Goal: Transaction & Acquisition: Download file/media

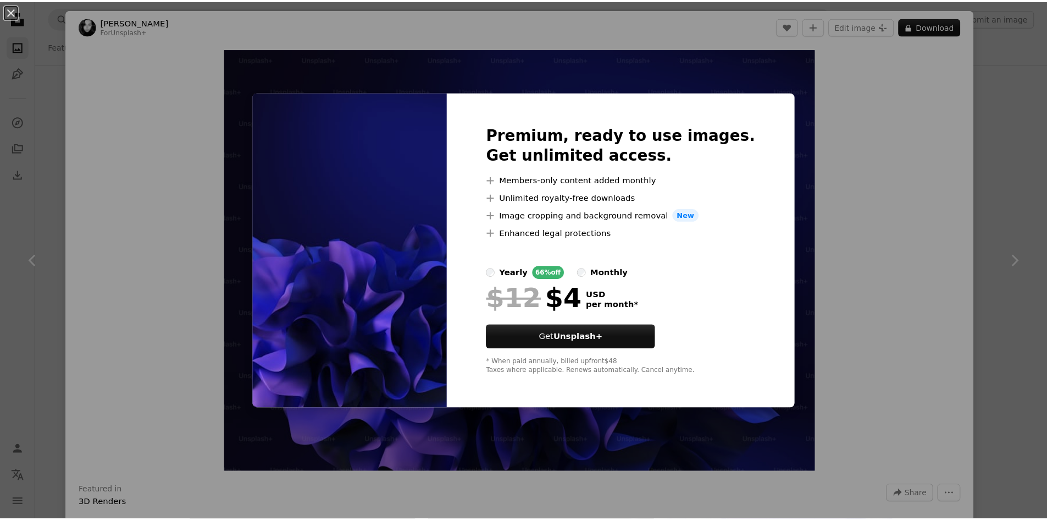
scroll to position [880, 0]
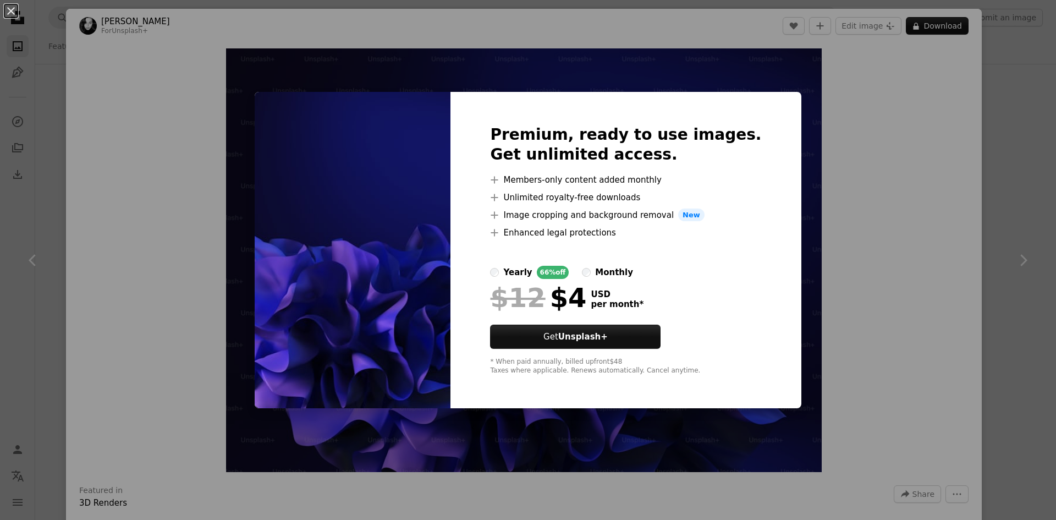
click at [182, 134] on div "An X shape Premium, ready to use images. Get unlimited access. A plus sign Memb…" at bounding box center [528, 260] width 1056 height 520
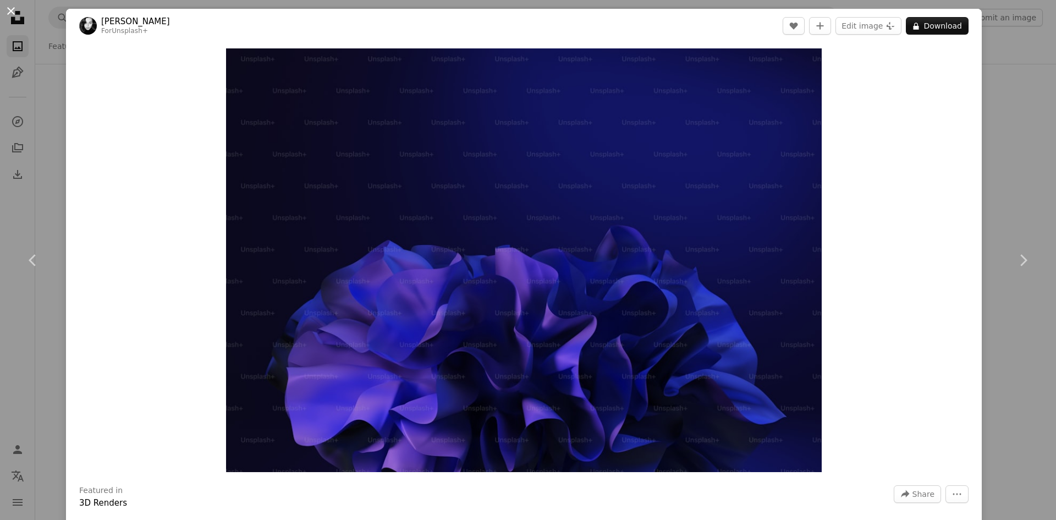
click at [4, 8] on button "An X shape" at bounding box center [10, 10] width 13 height 13
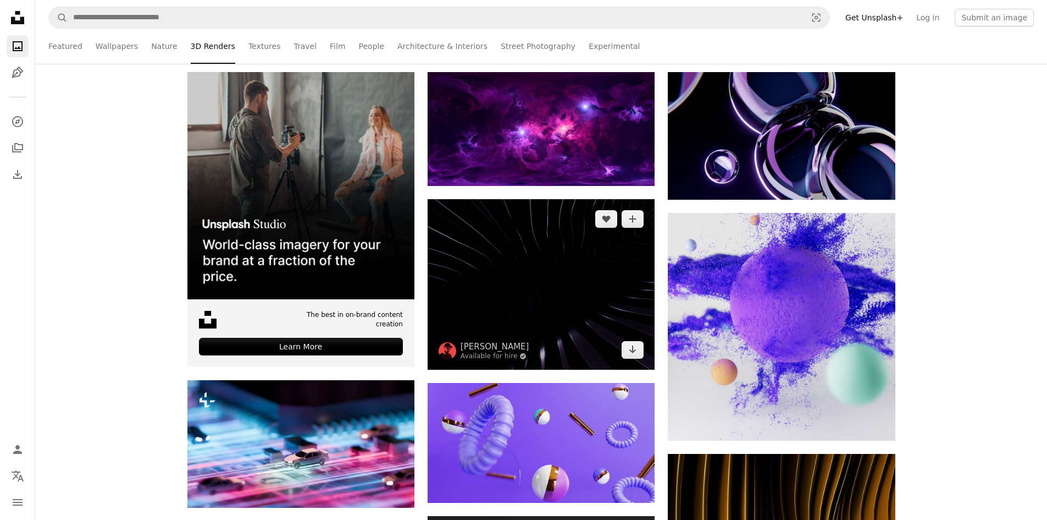
scroll to position [220, 0]
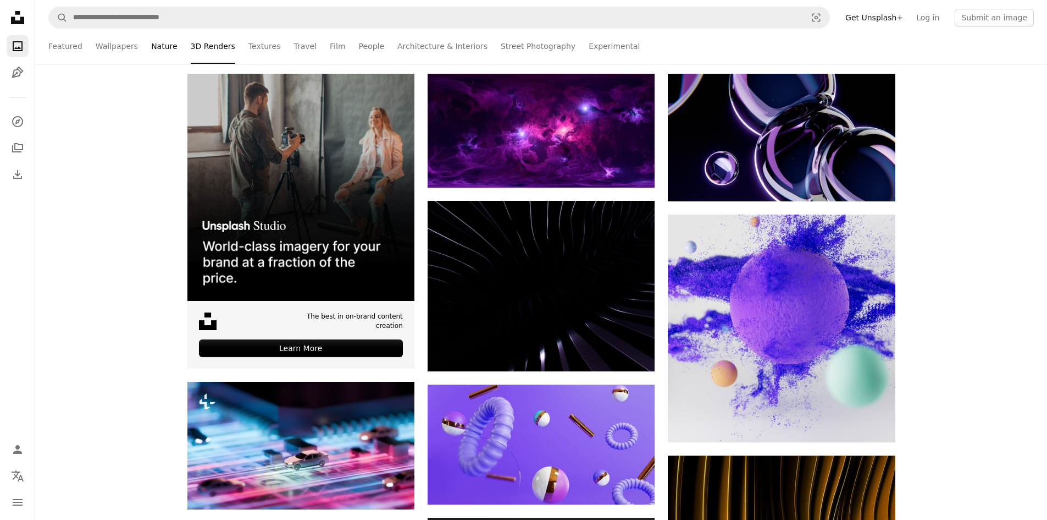
click at [151, 36] on link "Nature" at bounding box center [164, 46] width 26 height 35
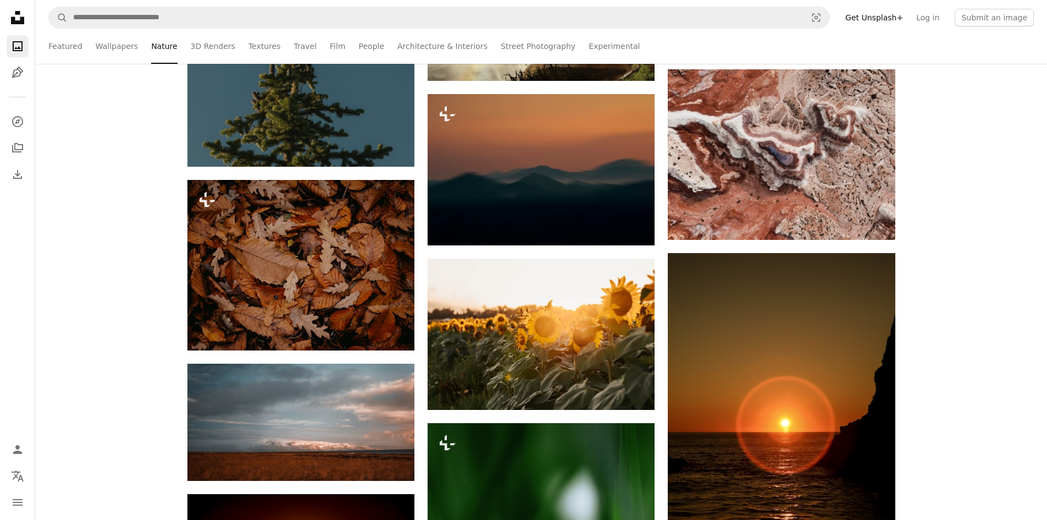
scroll to position [2144, 0]
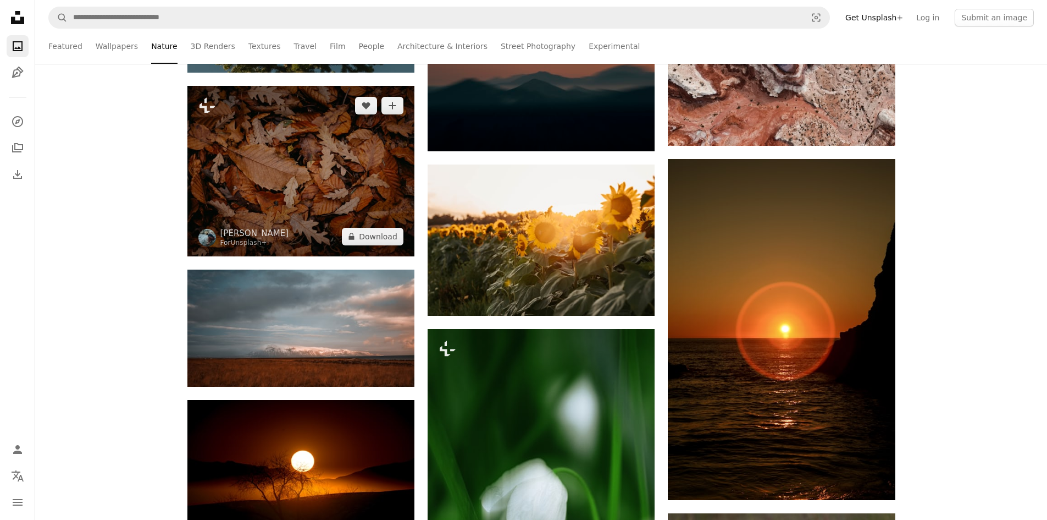
click at [341, 188] on img at bounding box center [300, 171] width 227 height 170
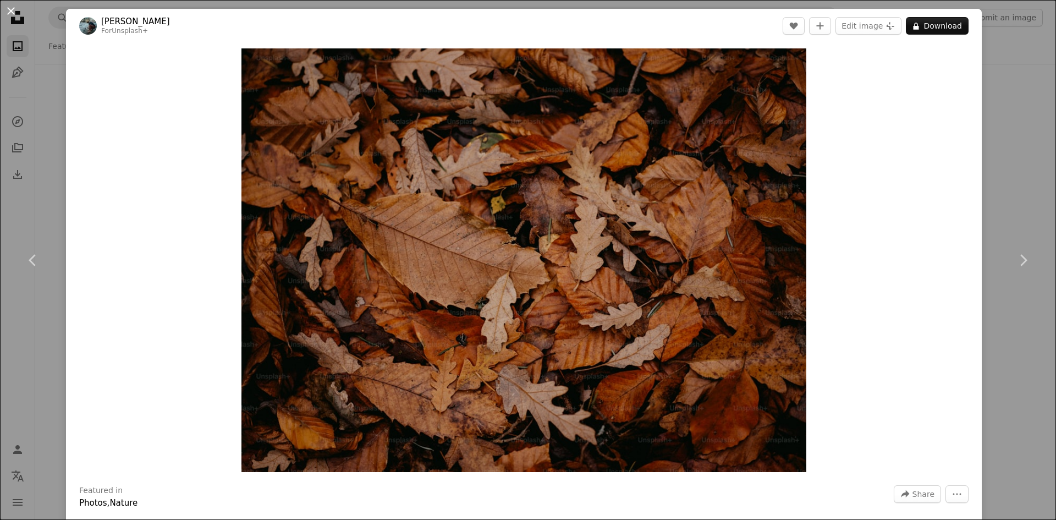
click at [7, 10] on button "An X shape" at bounding box center [10, 10] width 13 height 13
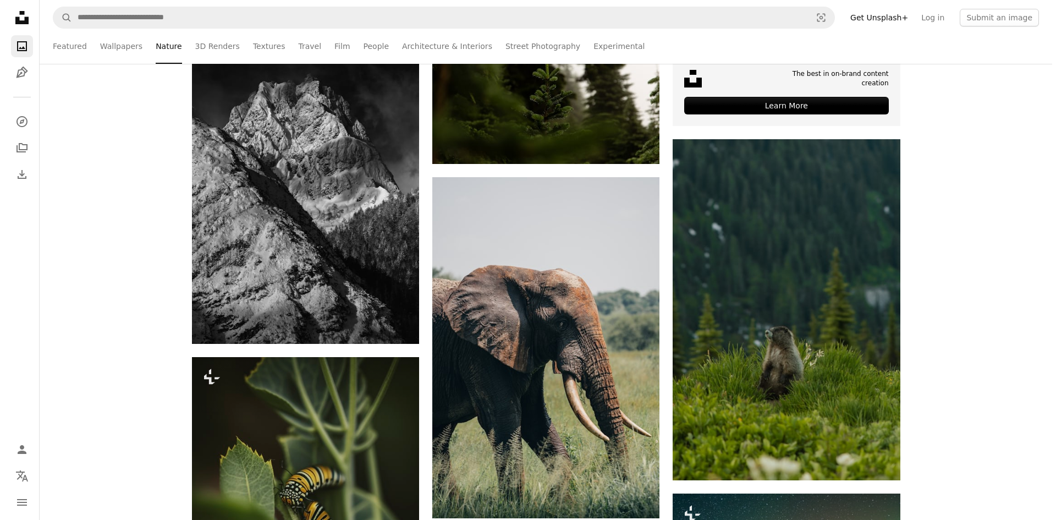
scroll to position [3849, 0]
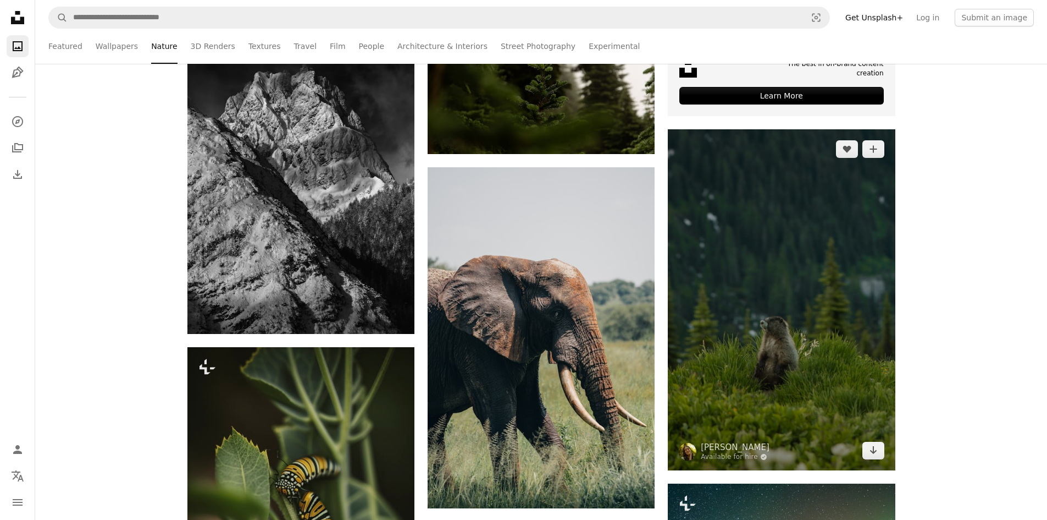
click at [817, 330] on img at bounding box center [781, 299] width 227 height 341
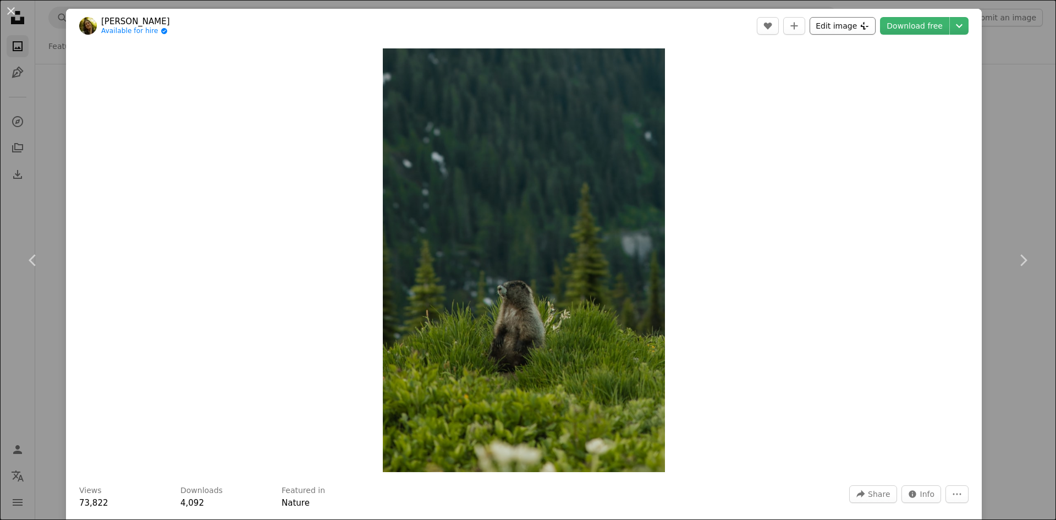
click at [837, 27] on button "Edit image Plus sign for Unsplash+" at bounding box center [842, 26] width 66 height 18
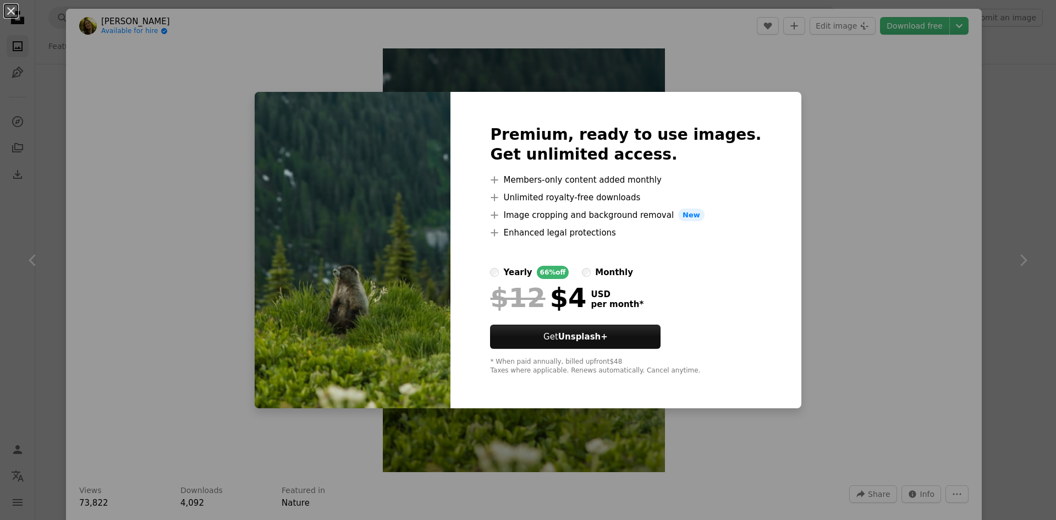
click at [324, 110] on img at bounding box center [353, 250] width 196 height 317
click at [11, 8] on button "An X shape" at bounding box center [10, 10] width 13 height 13
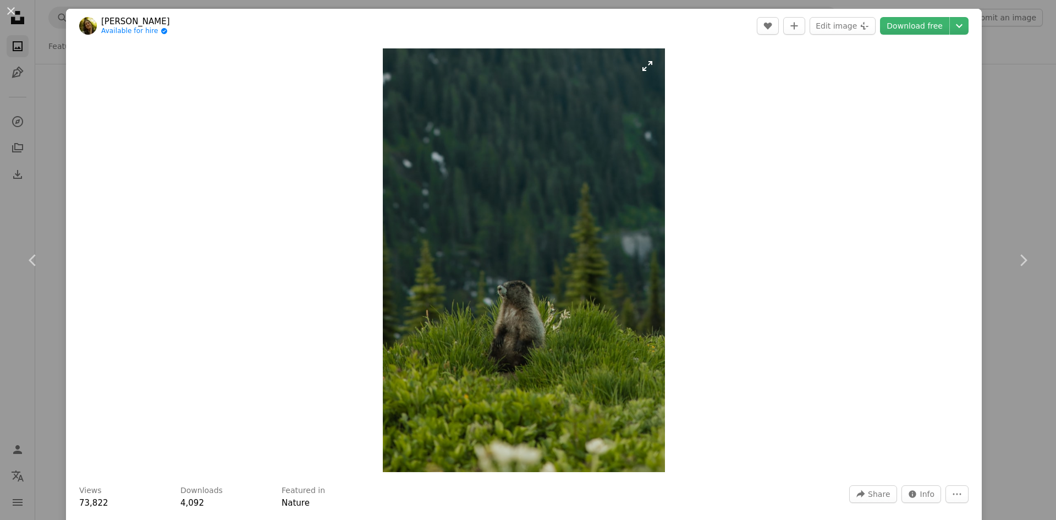
click at [522, 231] on img "Zoom in on this image" at bounding box center [524, 259] width 283 height 423
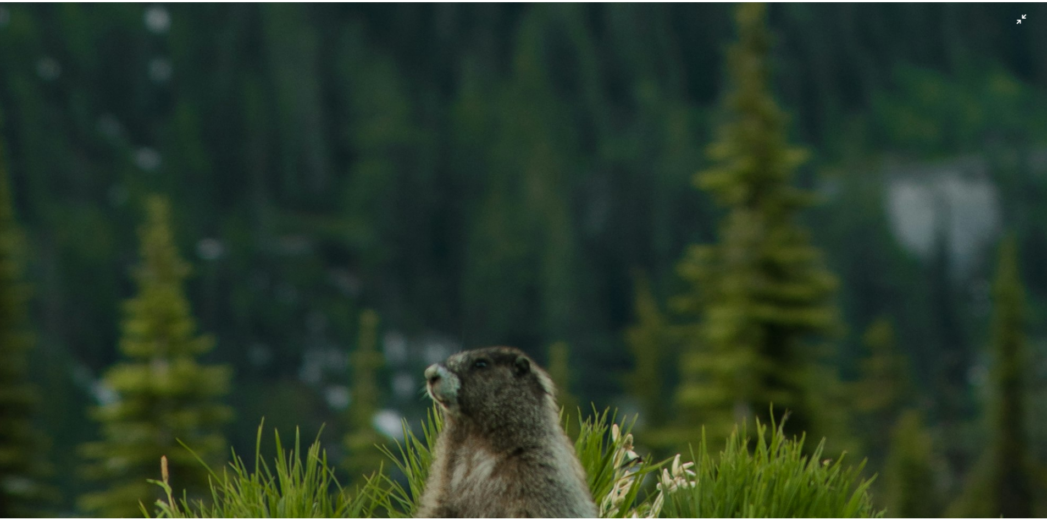
scroll to position [795, 0]
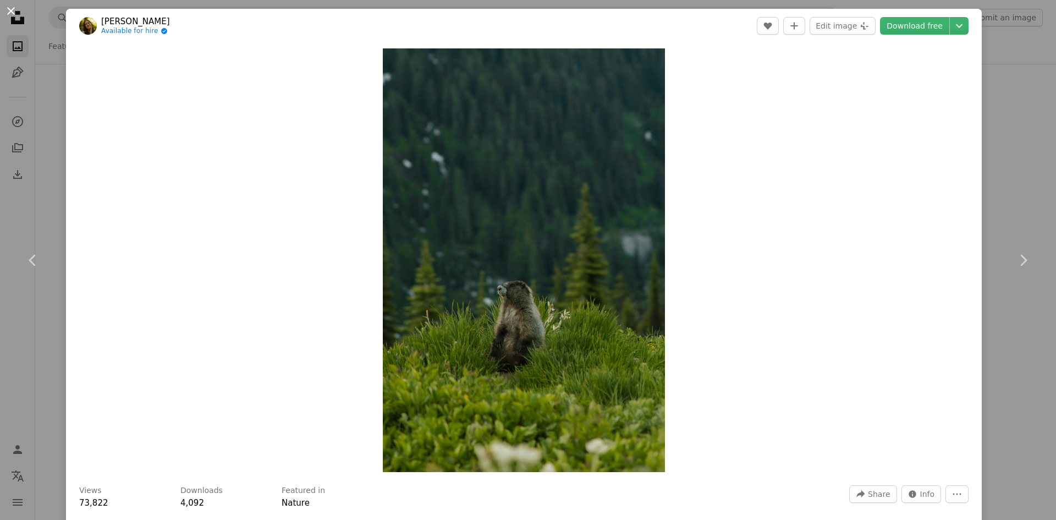
click at [4, 13] on button "An X shape" at bounding box center [10, 10] width 13 height 13
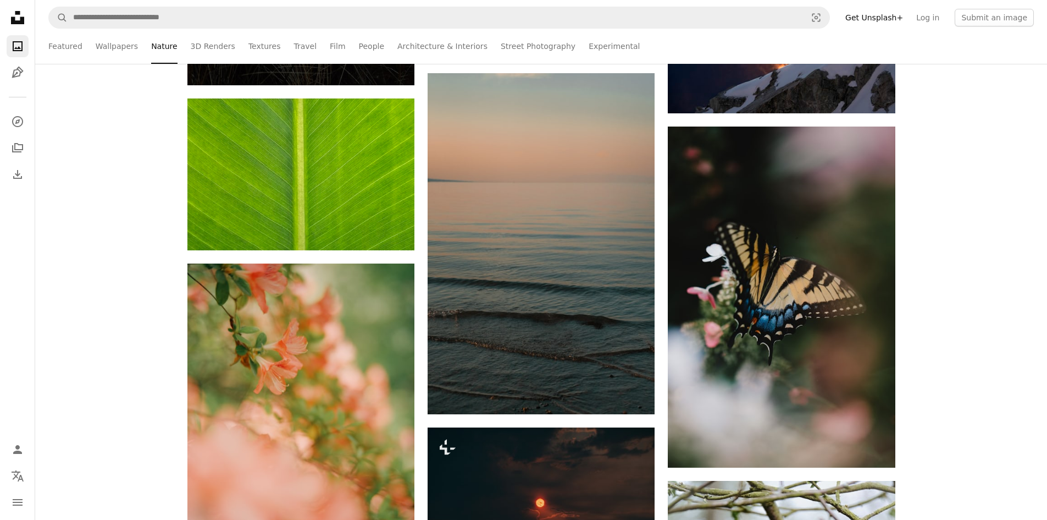
scroll to position [8247, 0]
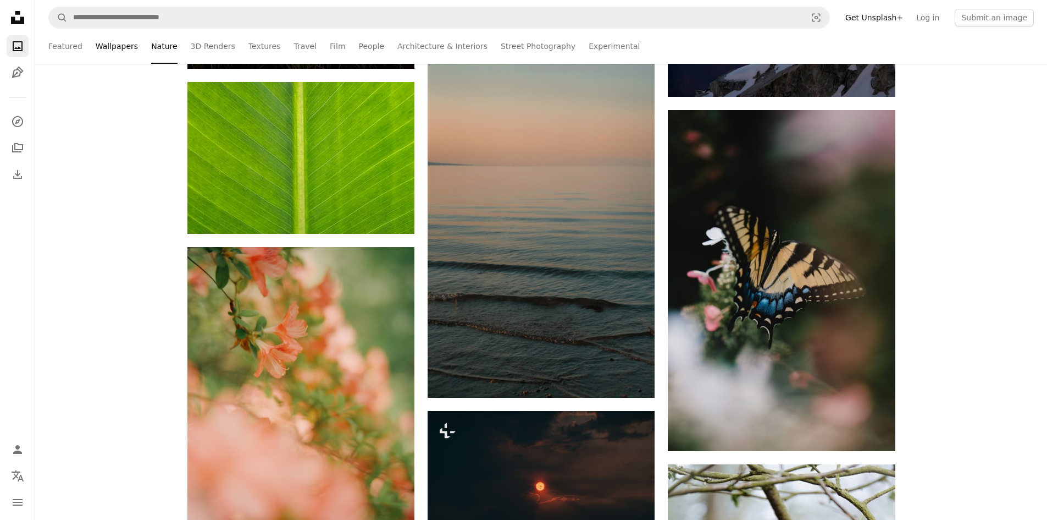
click at [113, 45] on link "Wallpapers" at bounding box center [117, 46] width 42 height 35
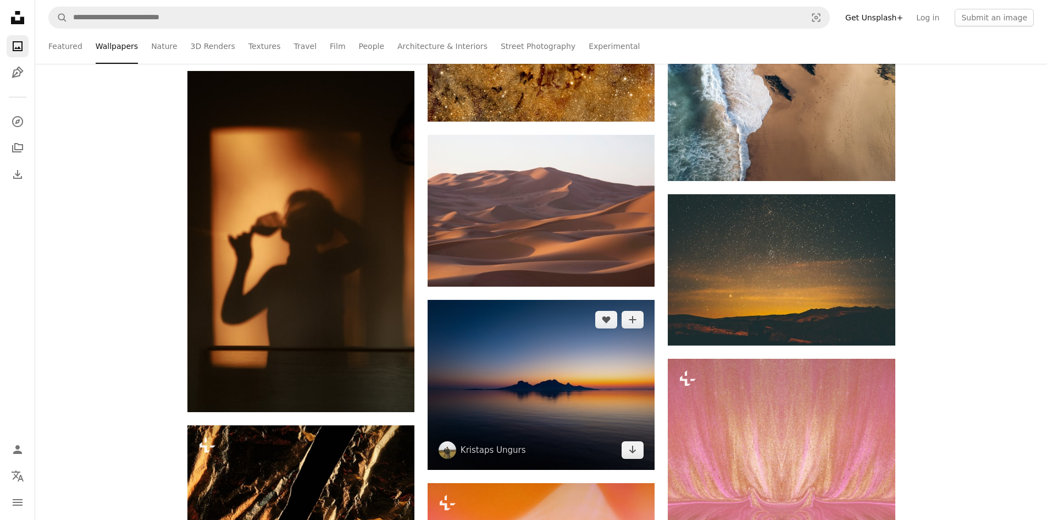
scroll to position [6983, 0]
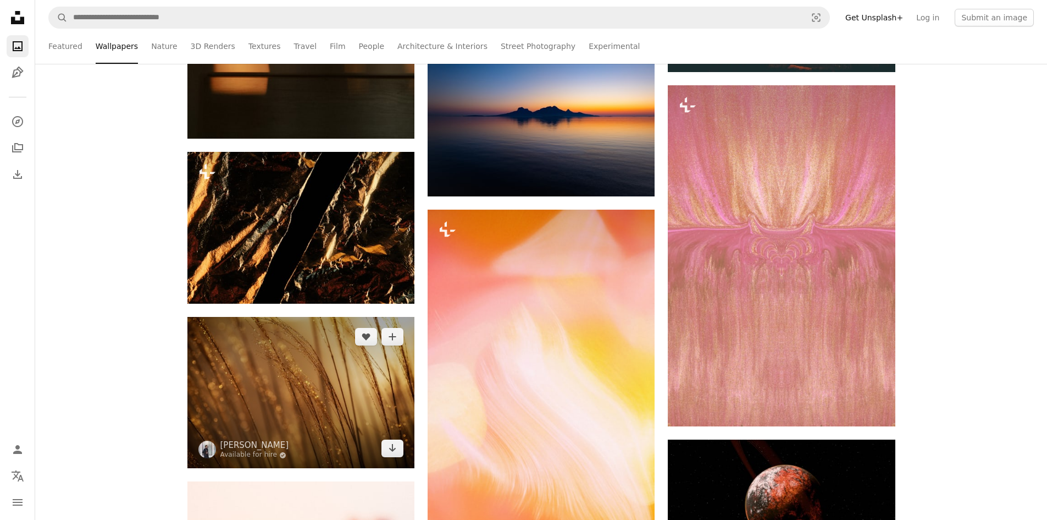
click at [348, 410] on img at bounding box center [300, 392] width 227 height 151
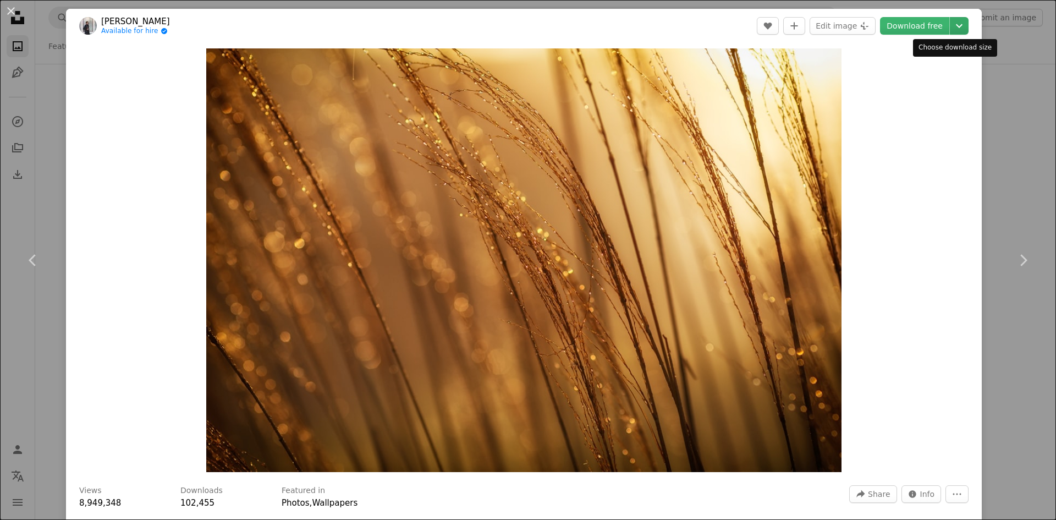
click at [950, 23] on icon "Chevron down" at bounding box center [959, 25] width 18 height 13
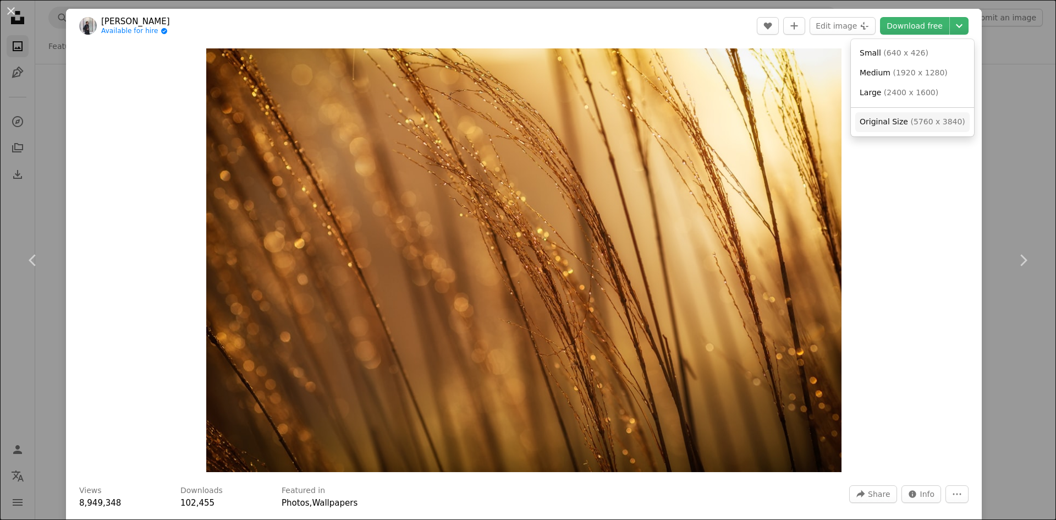
click at [899, 121] on span "Original Size" at bounding box center [883, 121] width 48 height 9
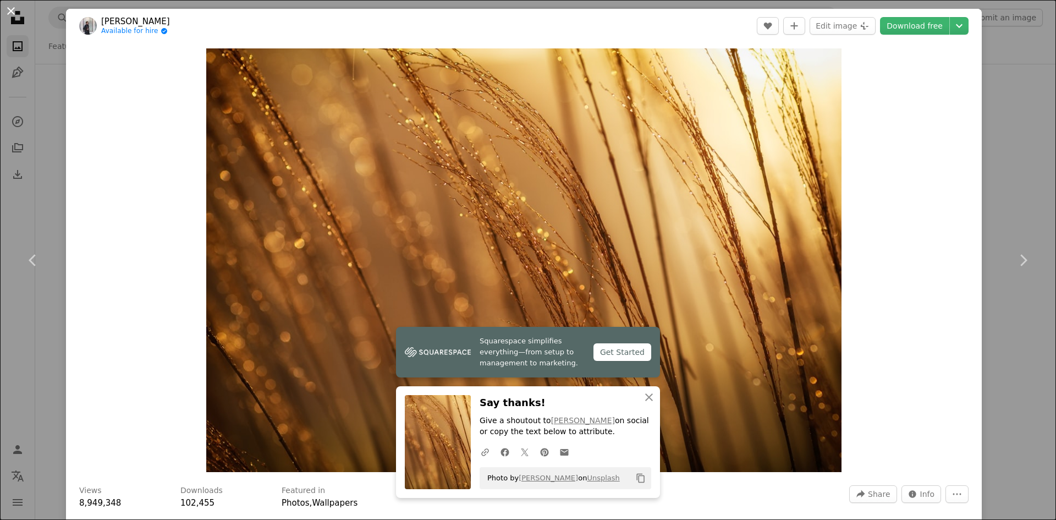
click at [10, 10] on button "An X shape" at bounding box center [10, 10] width 13 height 13
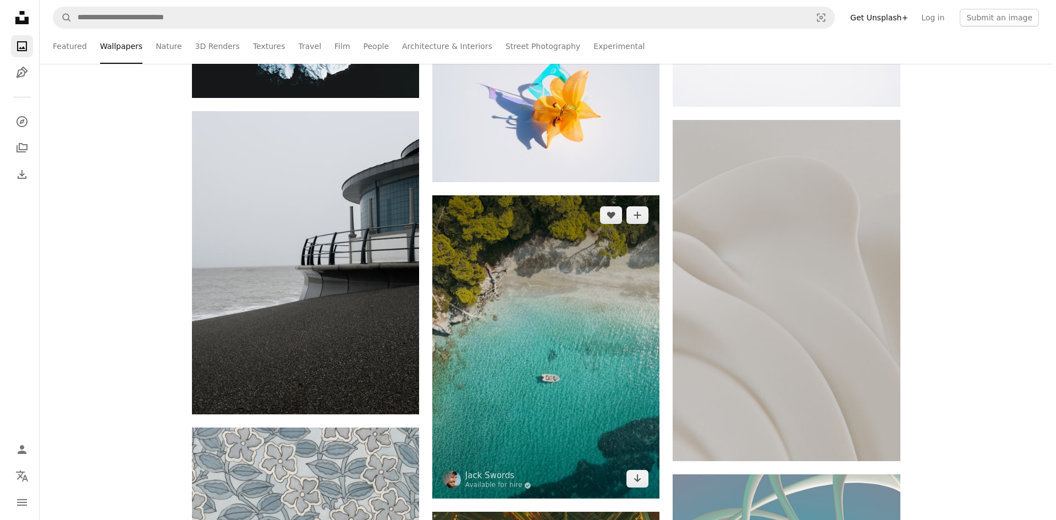
scroll to position [9951, 0]
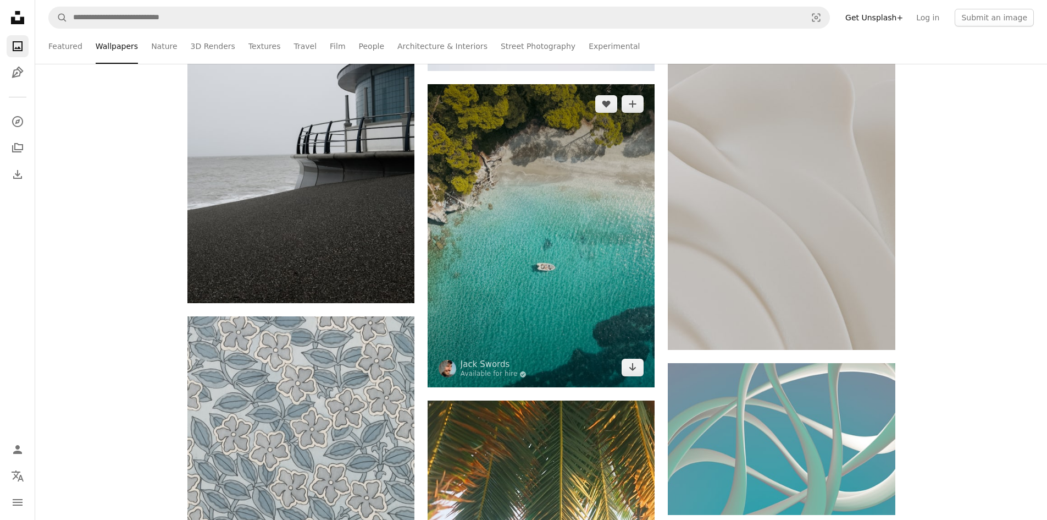
click at [559, 278] on img at bounding box center [541, 235] width 227 height 303
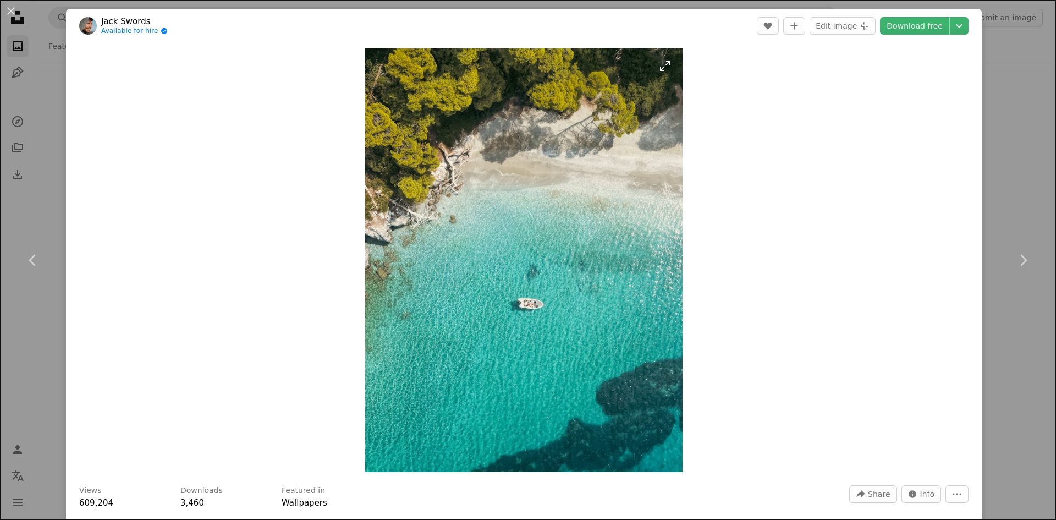
click at [559, 278] on img "Zoom in on this image" at bounding box center [523, 259] width 317 height 423
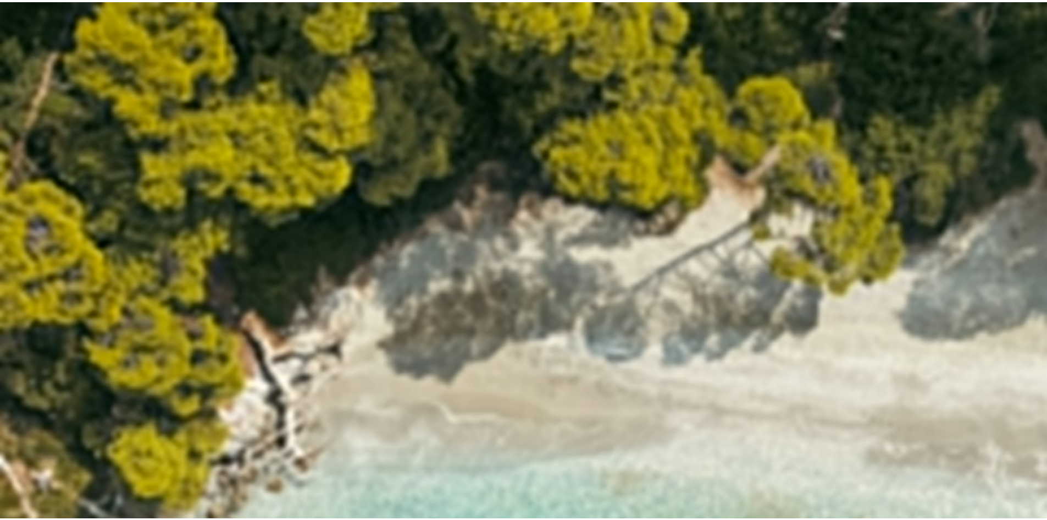
scroll to position [434, 0]
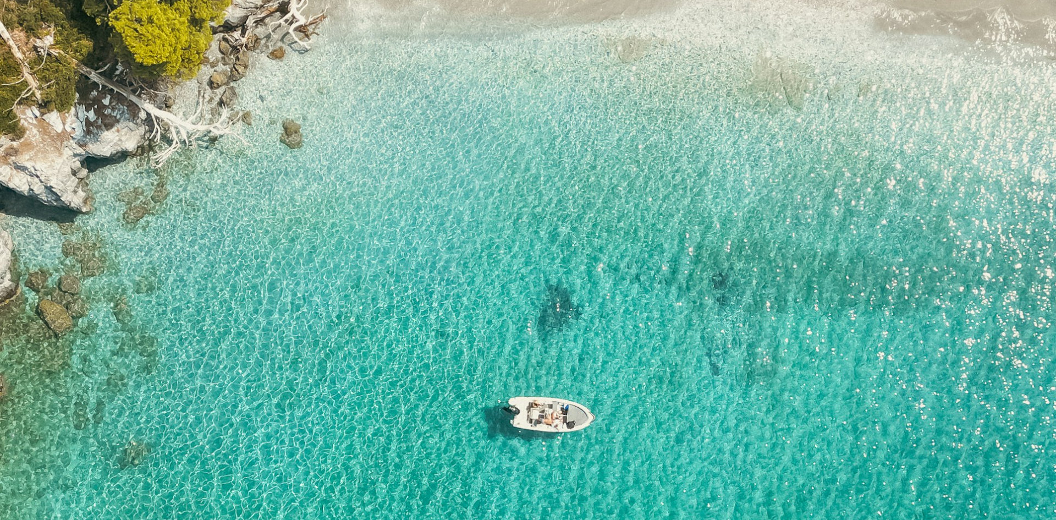
click at [559, 278] on img "Zoom out on this image" at bounding box center [527, 270] width 1057 height 1409
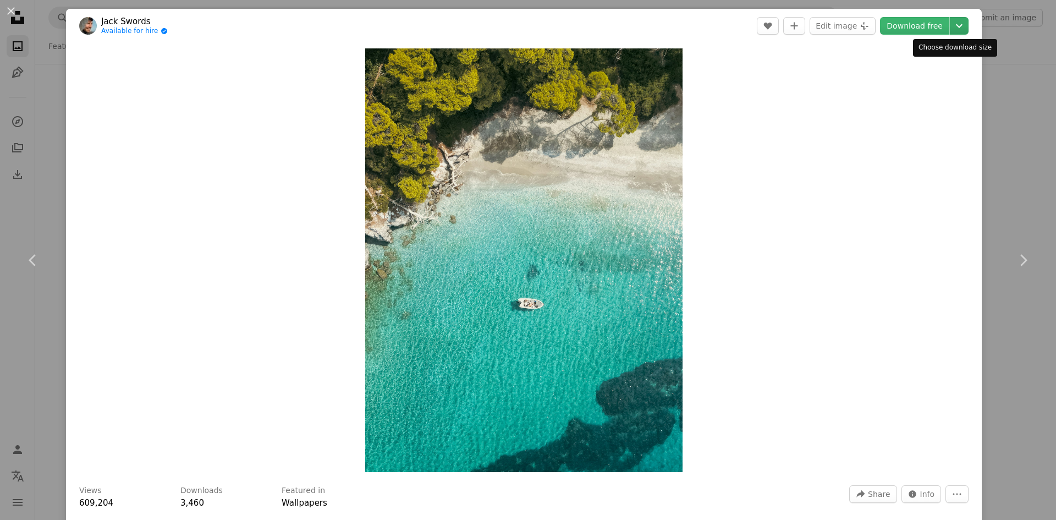
click at [957, 20] on icon "Chevron down" at bounding box center [959, 25] width 18 height 13
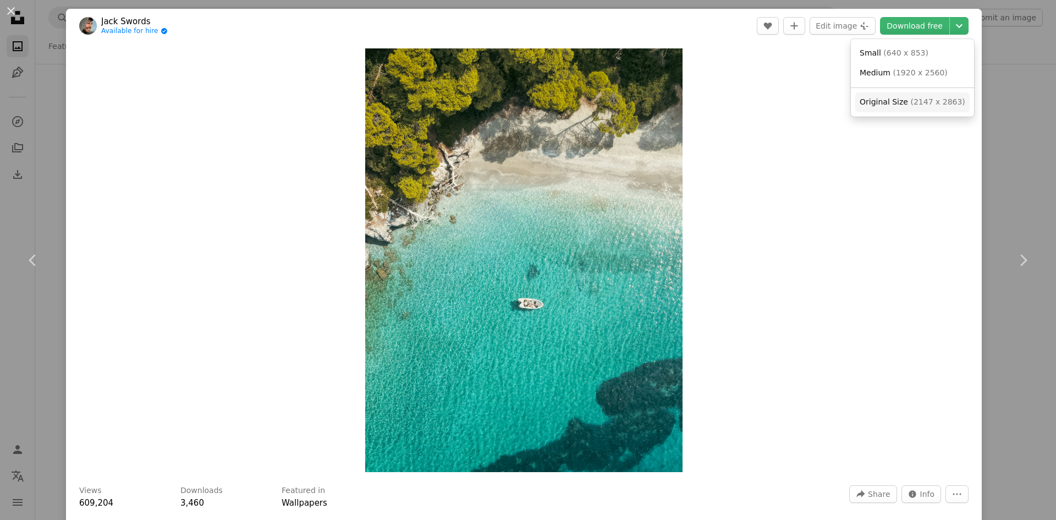
click at [893, 102] on span "Original Size" at bounding box center [883, 101] width 48 height 9
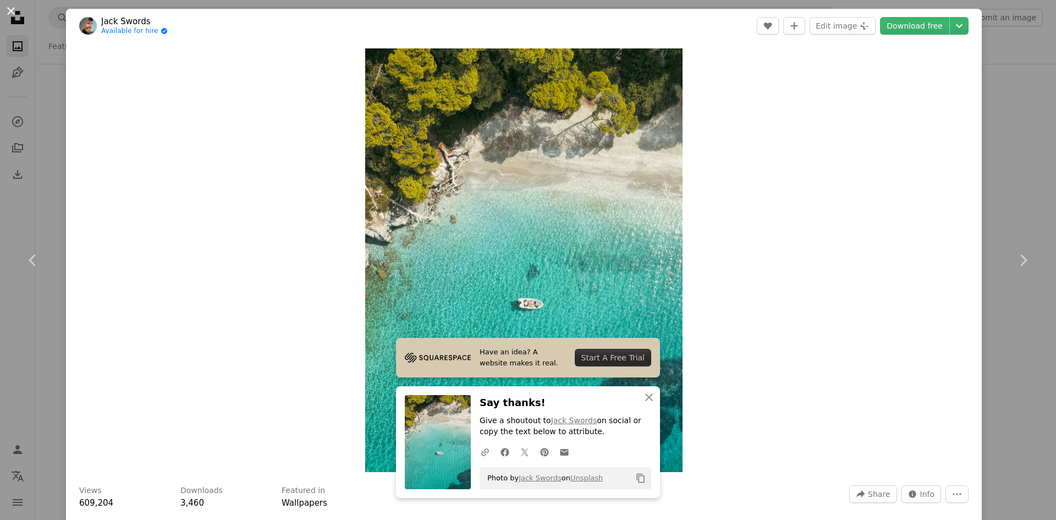
click at [8, 12] on button "An X shape" at bounding box center [10, 10] width 13 height 13
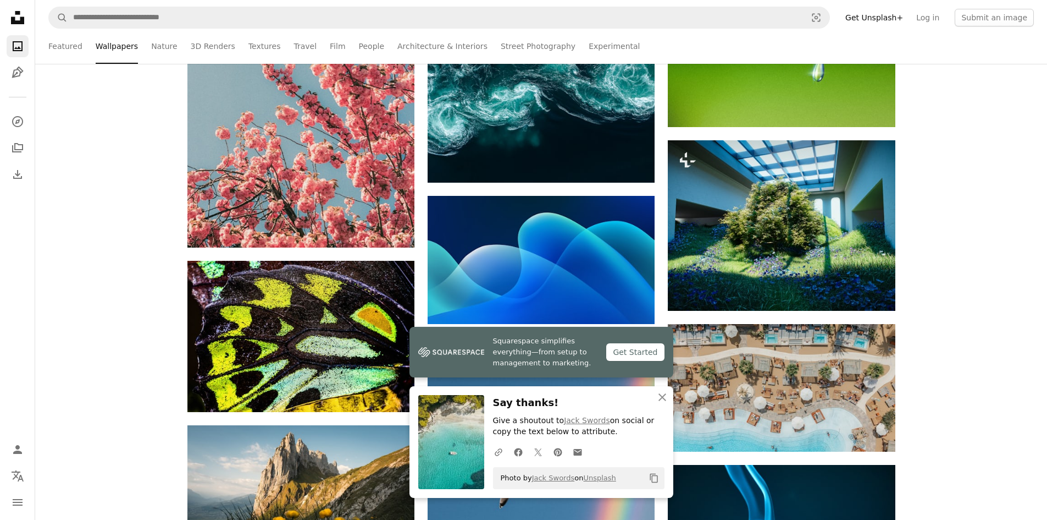
scroll to position [10556, 0]
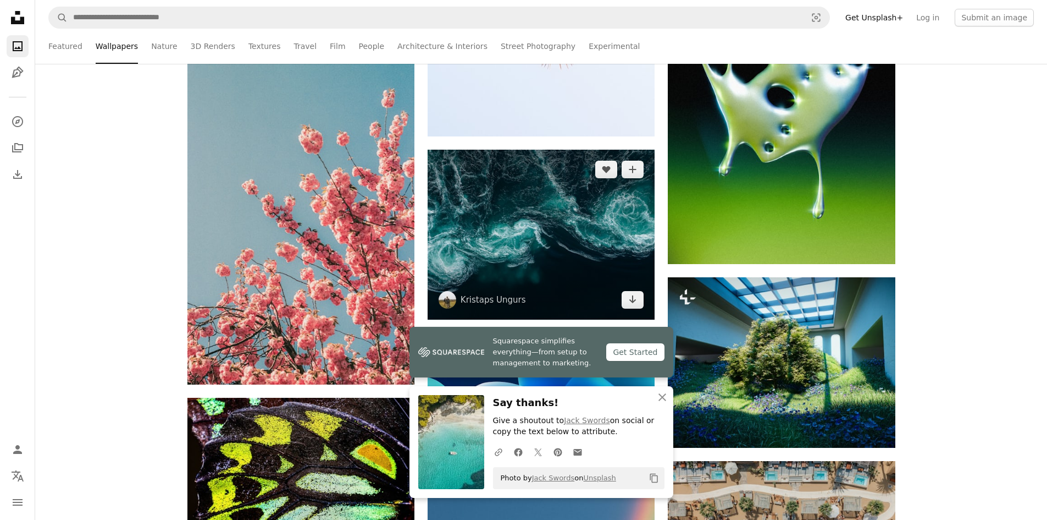
click at [602, 202] on img at bounding box center [541, 235] width 227 height 170
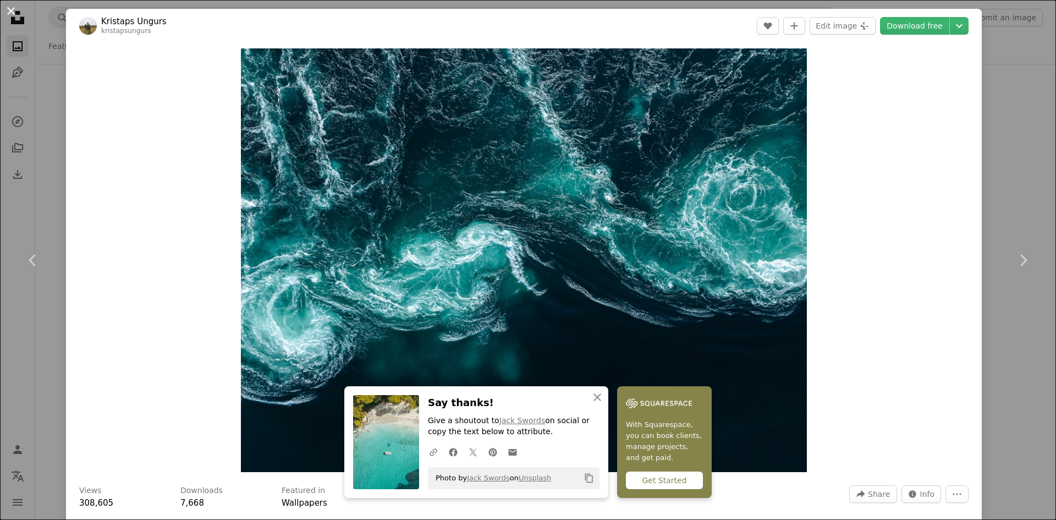
click at [8, 9] on button "An X shape" at bounding box center [10, 10] width 13 height 13
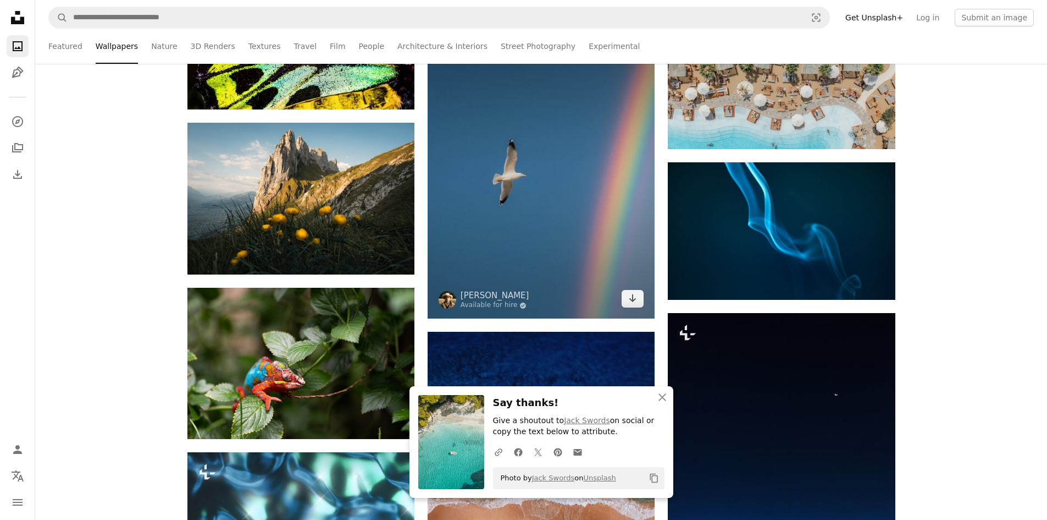
scroll to position [10996, 0]
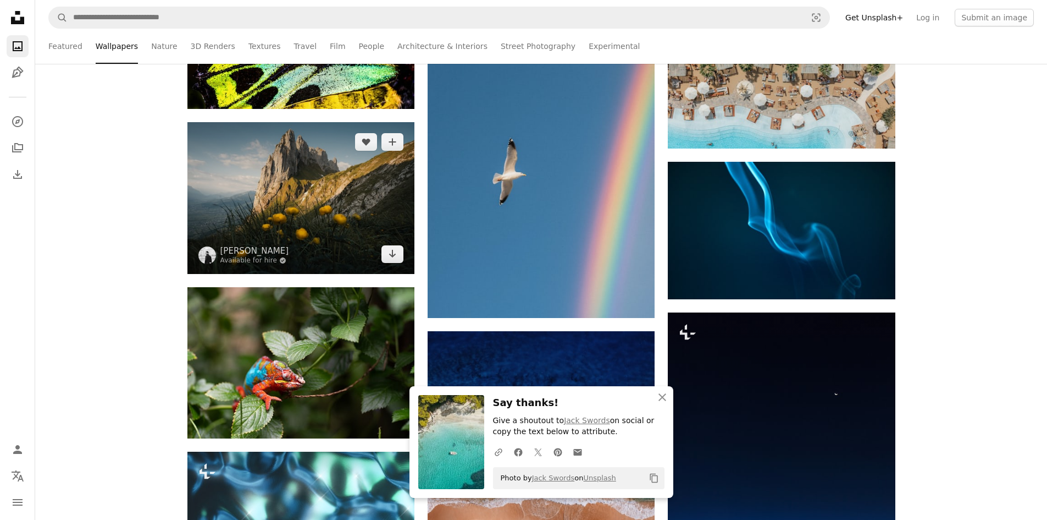
click at [262, 233] on img at bounding box center [300, 197] width 227 height 151
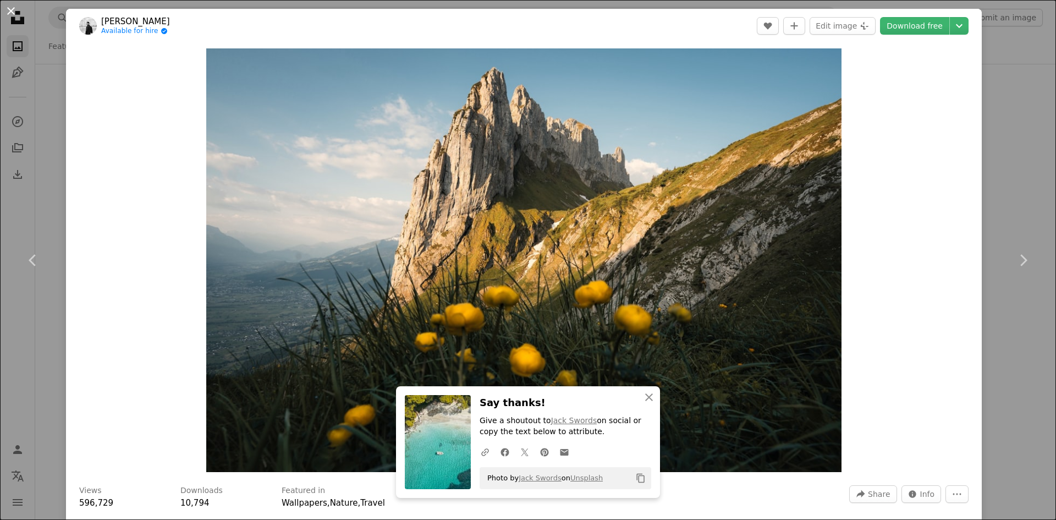
click at [10, 8] on button "An X shape" at bounding box center [10, 10] width 13 height 13
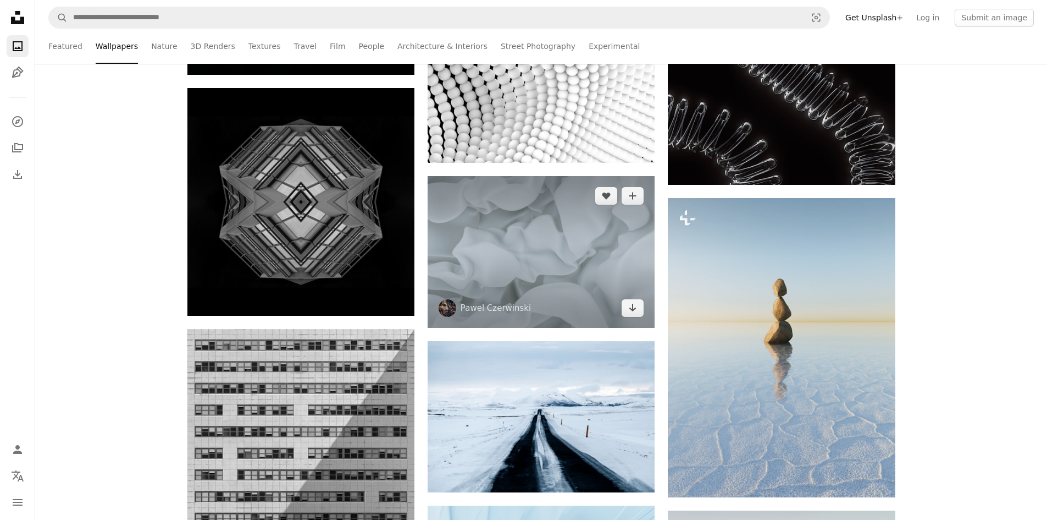
scroll to position [13965, 0]
